Goal: Transaction & Acquisition: Purchase product/service

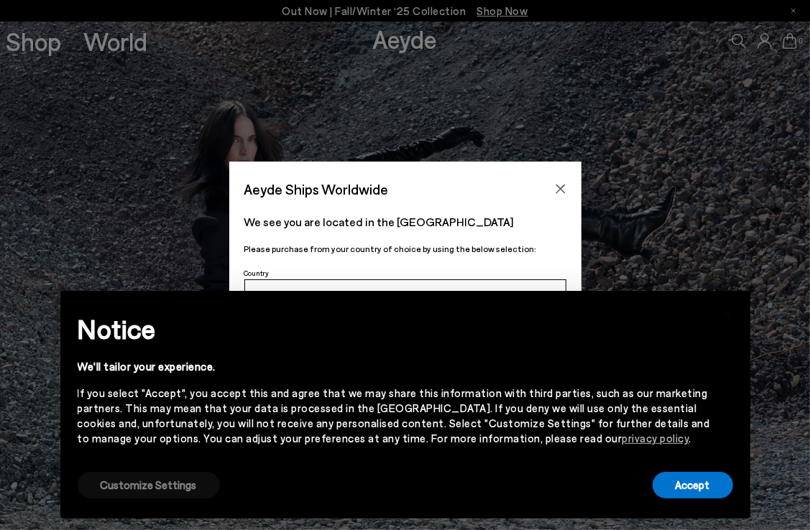
click at [161, 494] on button "Customize Settings" at bounding box center [149, 485] width 142 height 27
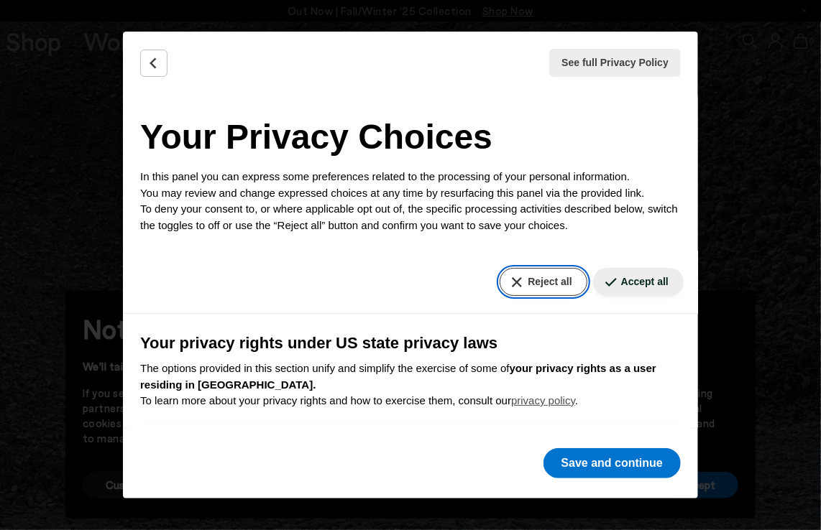
click at [522, 282] on button "Reject all" at bounding box center [542, 282] width 87 height 28
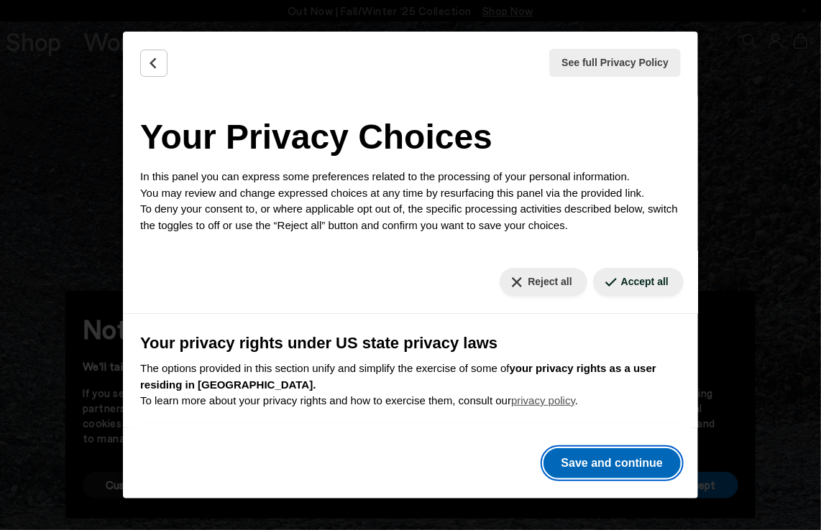
click at [607, 461] on button "Save and continue" at bounding box center [611, 463] width 137 height 30
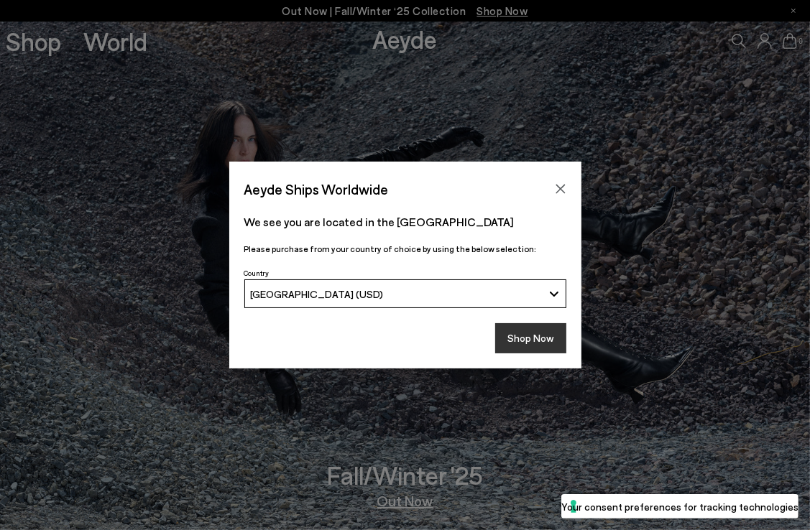
click at [514, 348] on button "Shop Now" at bounding box center [530, 338] width 71 height 30
click at [517, 335] on button "Shop Now" at bounding box center [530, 338] width 71 height 30
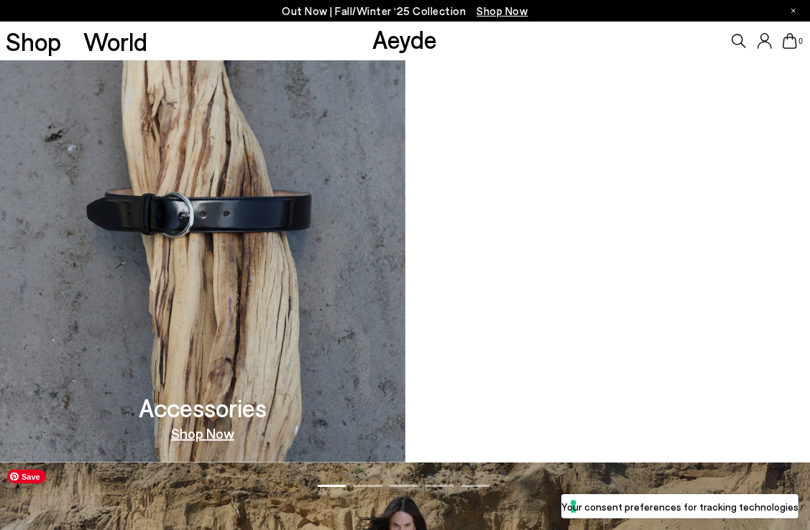
scroll to position [1294, 0]
